Goal: Information Seeking & Learning: Learn about a topic

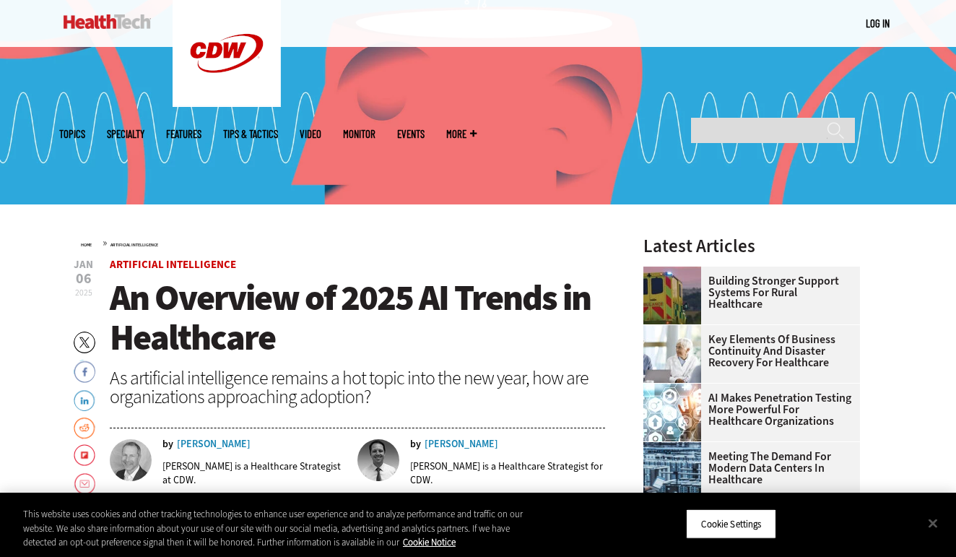
scroll to position [264, 0]
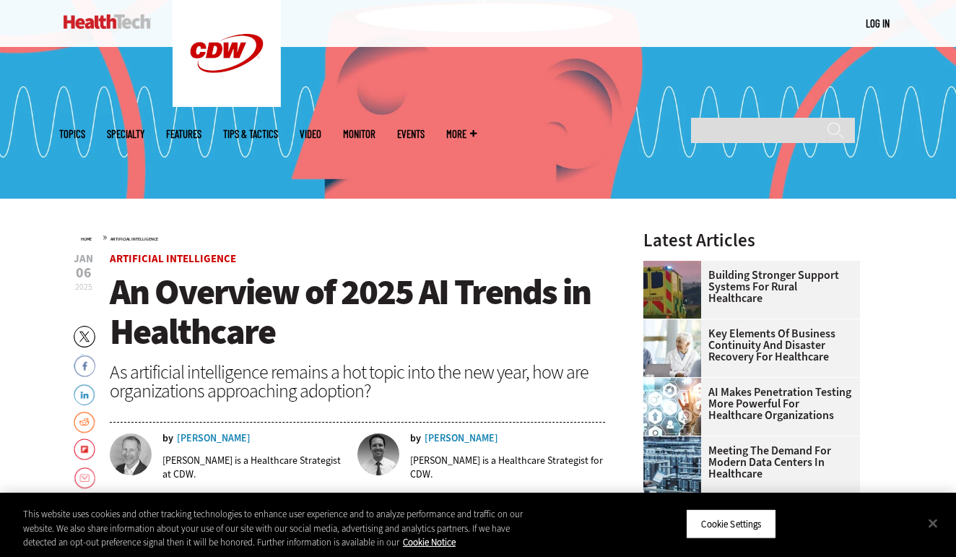
click at [477, 301] on span "An Overview of 2025 AI Trends in Healthcare" at bounding box center [350, 311] width 481 height 87
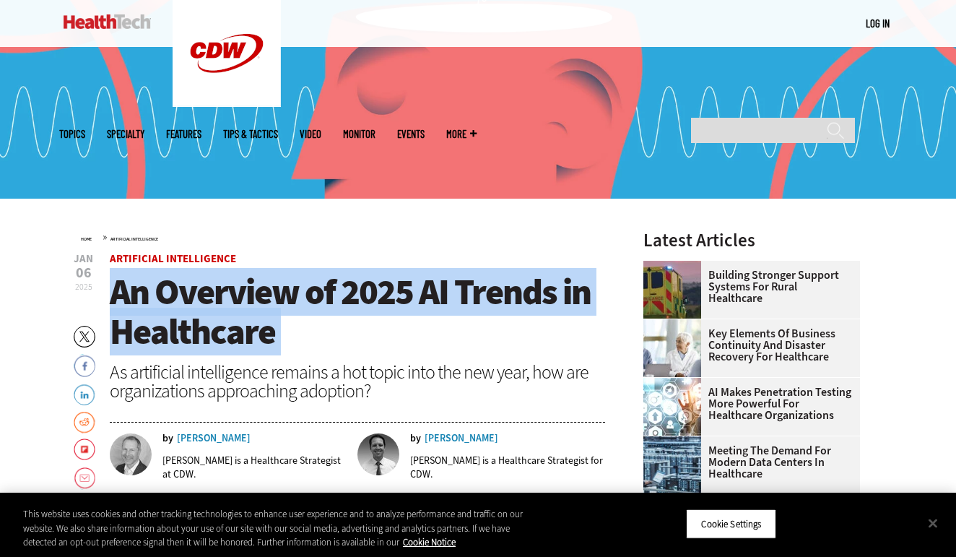
click at [477, 301] on span "An Overview of 2025 AI Trends in Healthcare" at bounding box center [350, 311] width 481 height 87
click at [463, 332] on h1 "An Overview of 2025 AI Trends in Healthcare" at bounding box center [357, 311] width 495 height 79
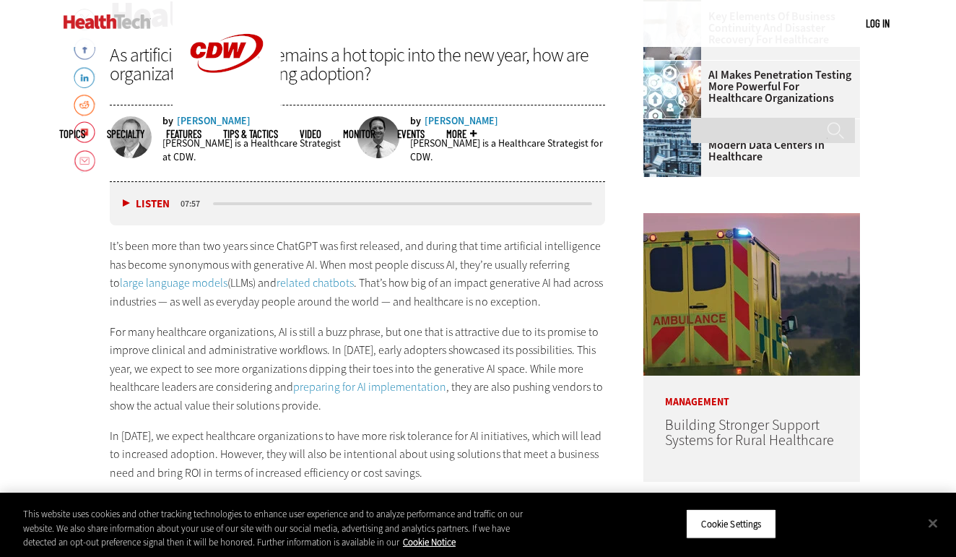
scroll to position [581, 0]
click at [125, 199] on button "Listen" at bounding box center [146, 203] width 47 height 11
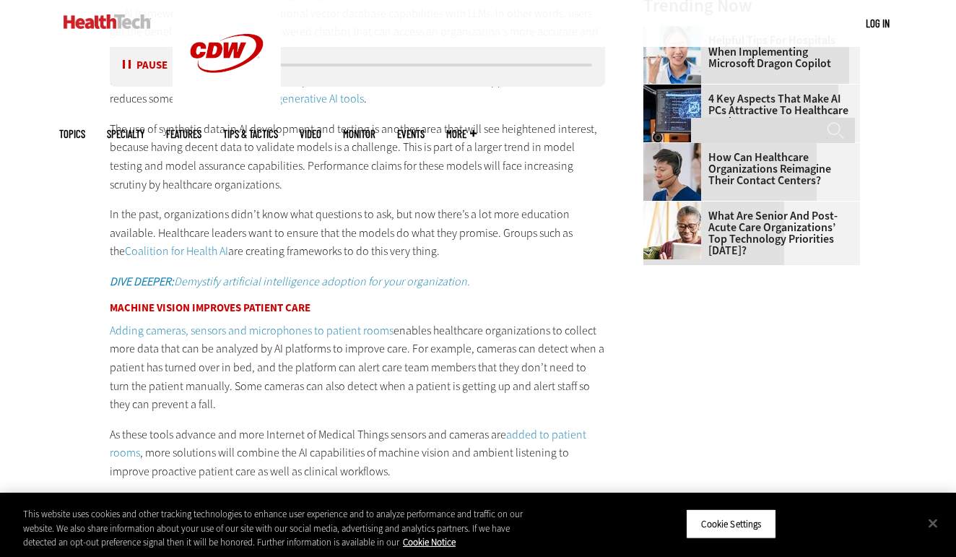
scroll to position [1705, 0]
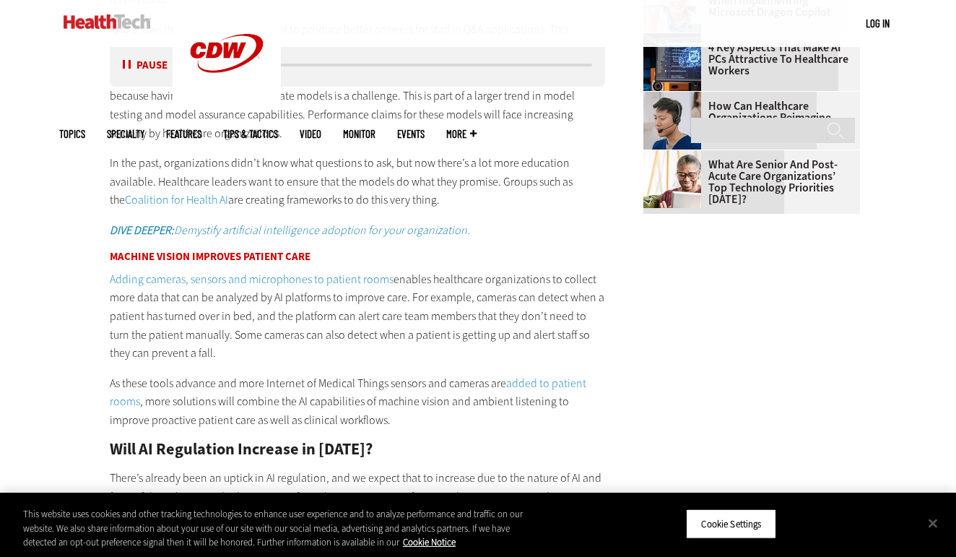
click at [129, 66] on button "Pause" at bounding box center [145, 65] width 45 height 11
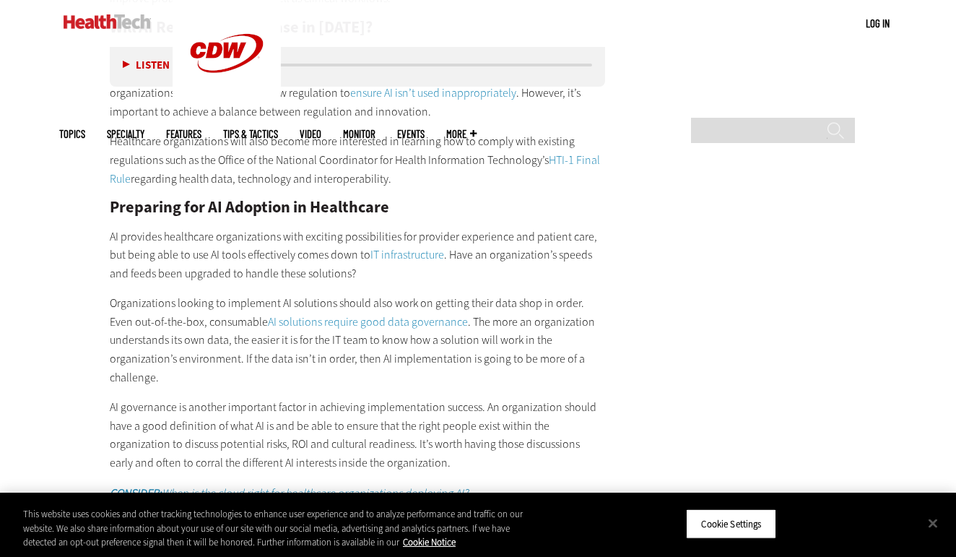
scroll to position [2128, 0]
click at [311, 361] on div "Which AI Solutions Will Healthcare Organizations Adopt in [DATE]? Healthcare le…" at bounding box center [357, 62] width 495 height 1865
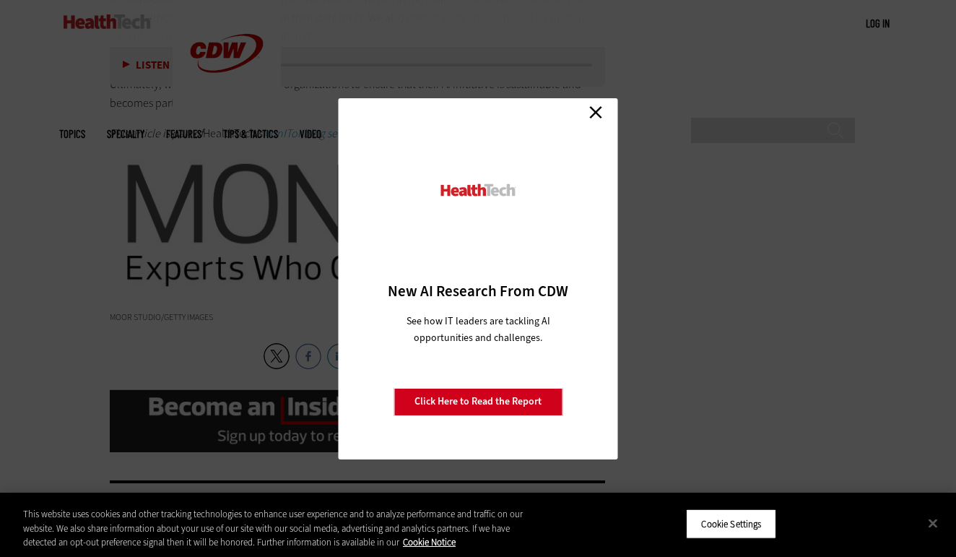
scroll to position [2823, 0]
click at [603, 120] on link "Close" at bounding box center [596, 113] width 22 height 22
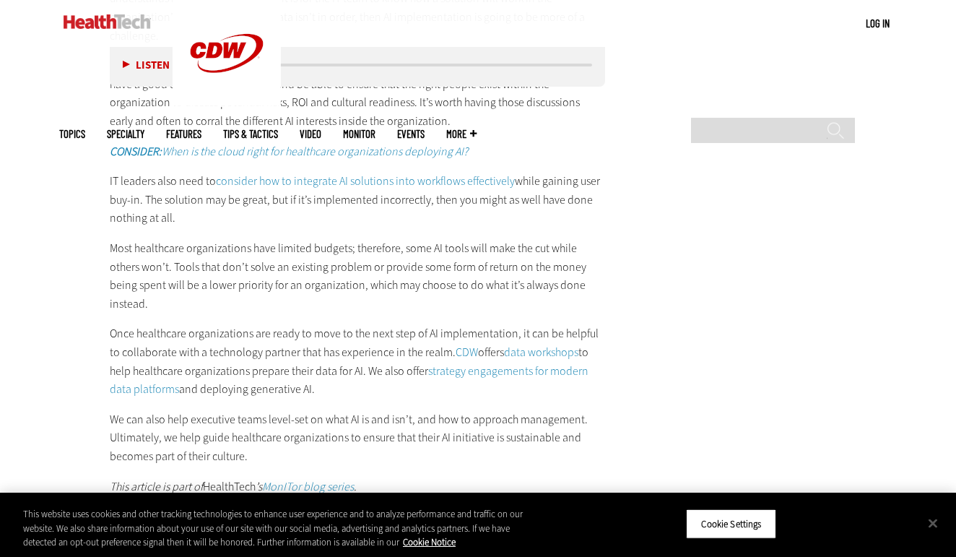
scroll to position [2476, 0]
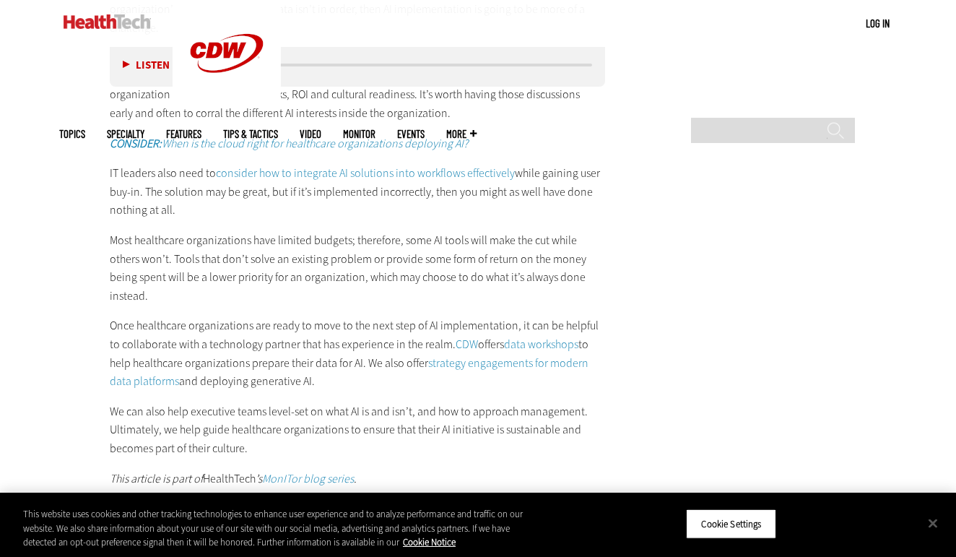
click at [276, 316] on p "Once healthcare organizations are ready to move to the next step of AI implemen…" at bounding box center [357, 353] width 495 height 74
click at [331, 402] on p "We can also help executive teams level-set on what AI is and isn’t, and how to …" at bounding box center [357, 430] width 495 height 56
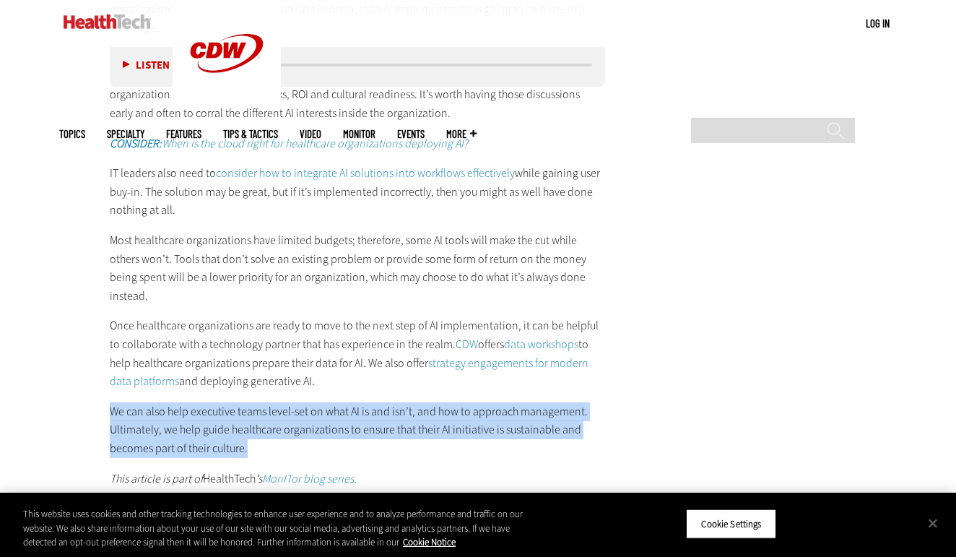
click at [331, 402] on p "We can also help executive teams level-set on what AI is and isn’t, and how to …" at bounding box center [357, 430] width 495 height 56
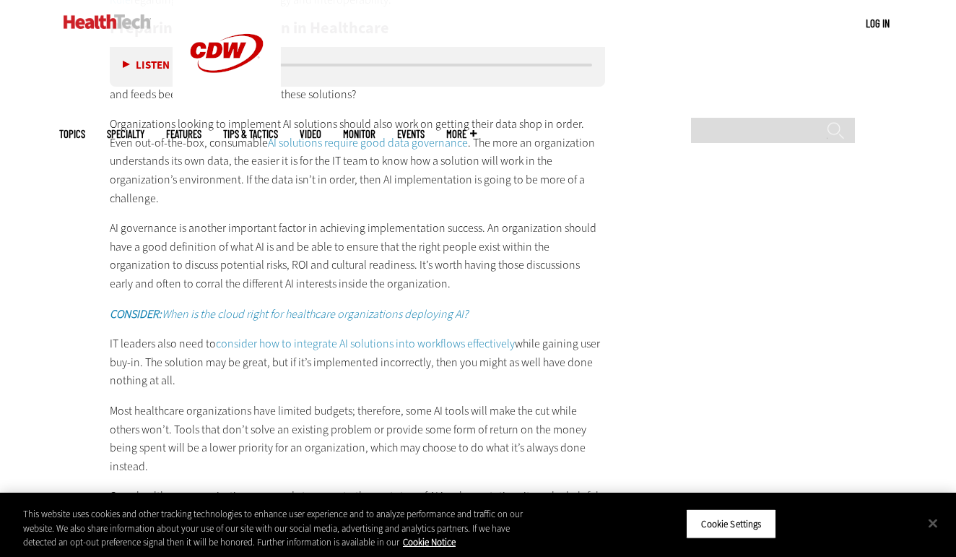
scroll to position [2305, 0]
click at [331, 402] on p "Most healthcare organizations have limited budgets; therefore, some AI tools wi…" at bounding box center [357, 439] width 495 height 74
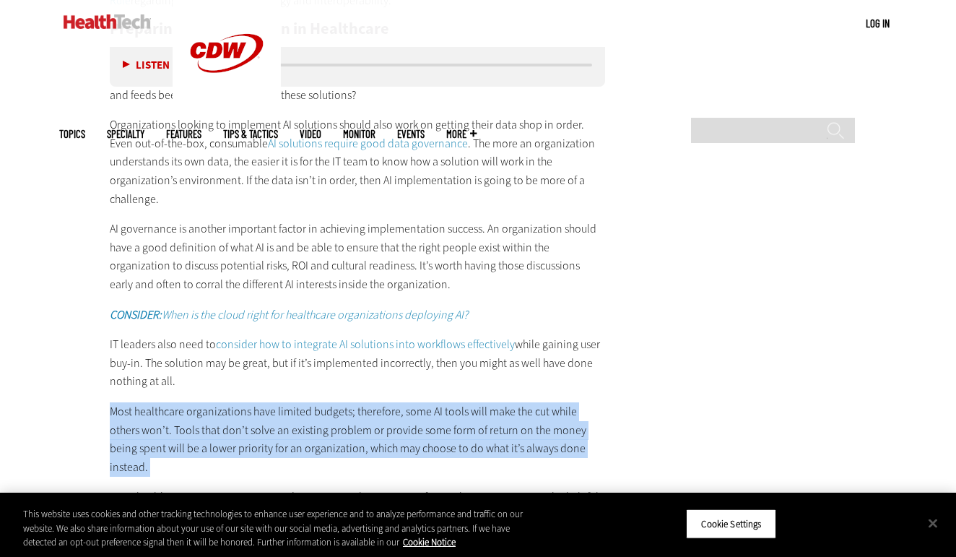
click at [331, 402] on p "Most healthcare organizations have limited budgets; therefore, some AI tools wi…" at bounding box center [357, 439] width 495 height 74
